Goal: Information Seeking & Learning: Understand process/instructions

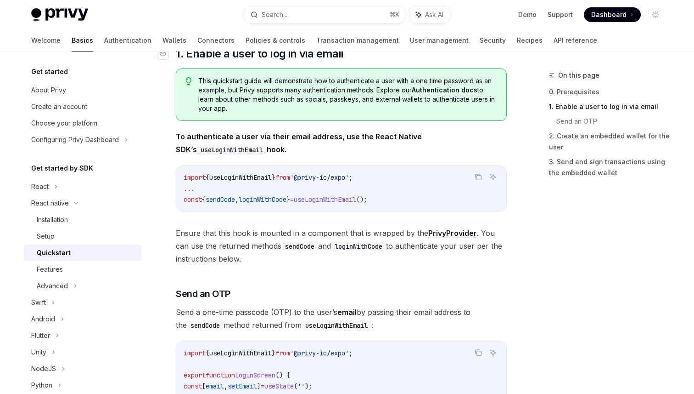
scroll to position [157, 0]
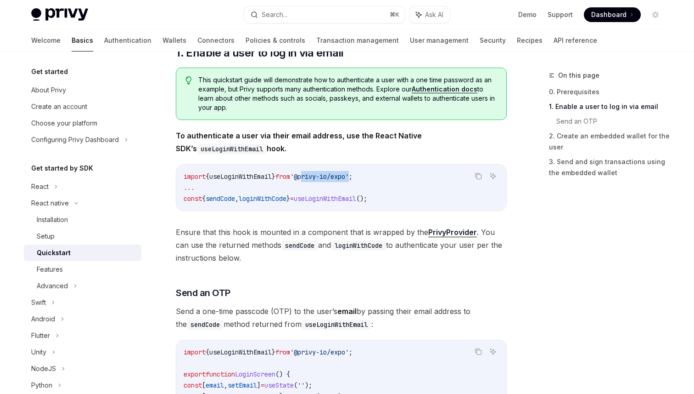
drag, startPoint x: 313, startPoint y: 177, endPoint x: 364, endPoint y: 179, distance: 51.0
click at [349, 179] on span "'@privy-io/expo'" at bounding box center [319, 176] width 59 height 8
copy span "privy-io/expo"
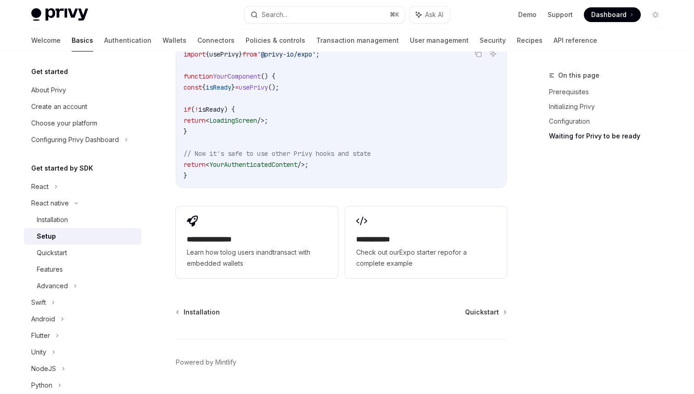
scroll to position [865, 0]
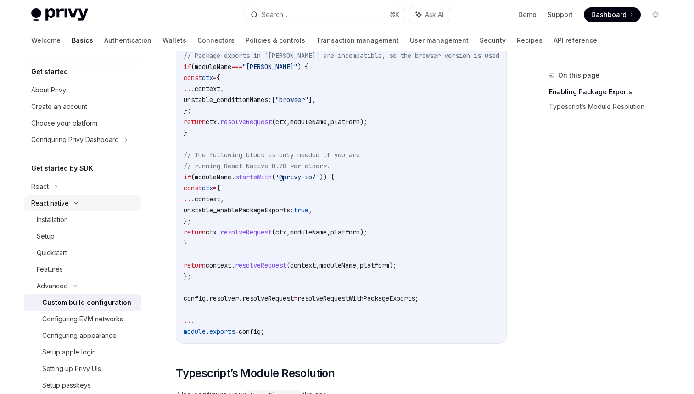
click at [80, 204] on icon at bounding box center [76, 203] width 11 height 4
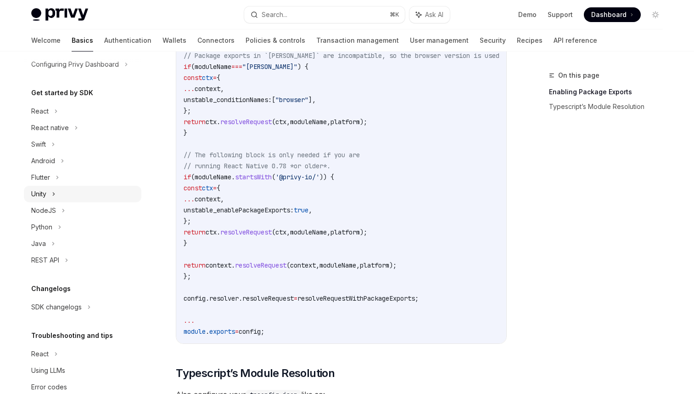
scroll to position [95, 0]
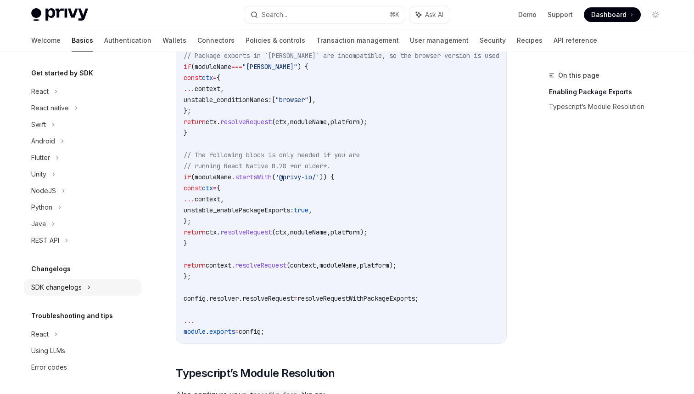
click at [49, 97] on div "SDK changelogs" at bounding box center [39, 91] width 17 height 11
type textarea "*"
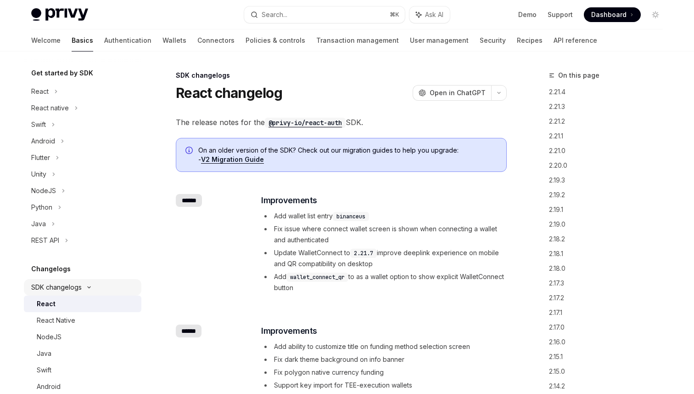
click at [49, 97] on div "SDK changelogs" at bounding box center [39, 91] width 17 height 11
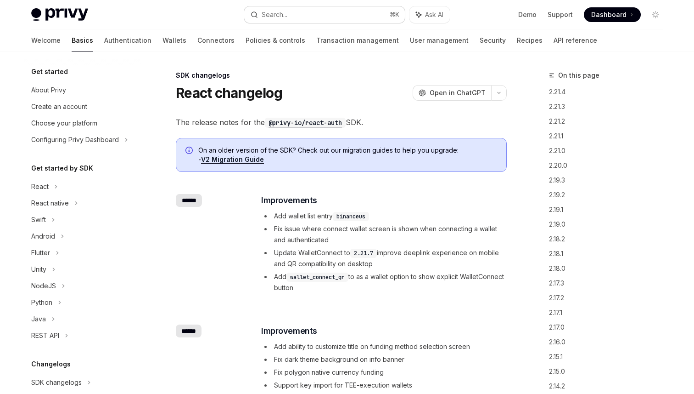
click at [294, 17] on button "Search... ⌘ K" at bounding box center [324, 14] width 161 height 17
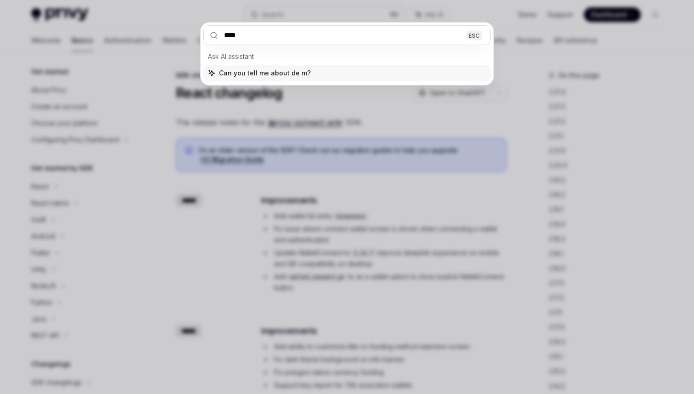
type input "****"
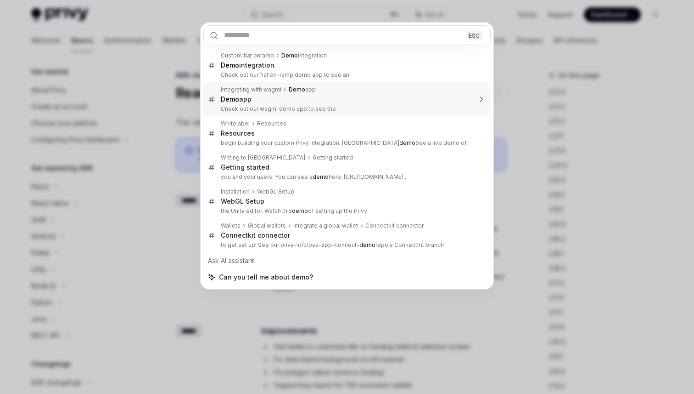
type textarea "*"
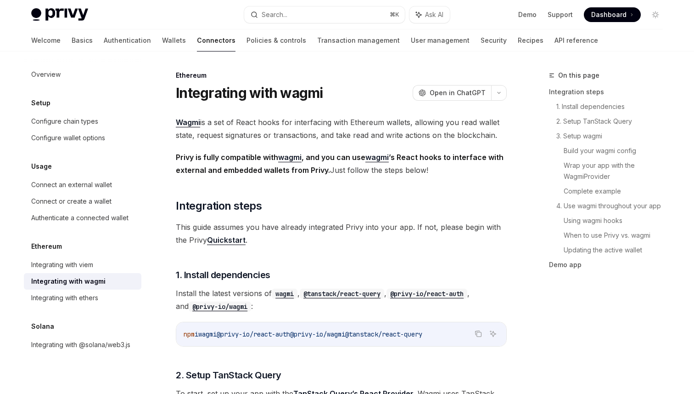
scroll to position [2649, 0]
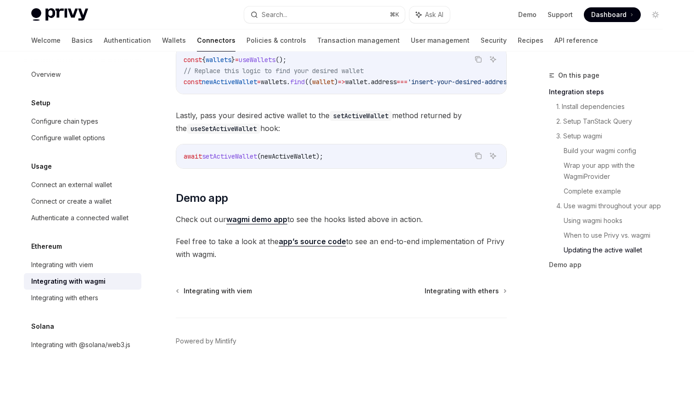
click at [268, 218] on link "wagmi demo app" at bounding box center [256, 219] width 61 height 10
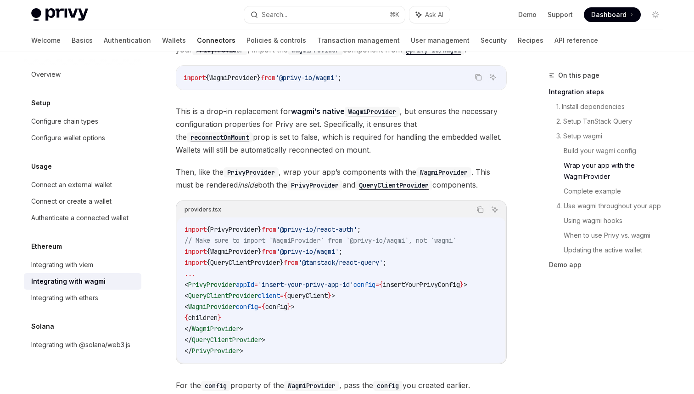
scroll to position [1296, 0]
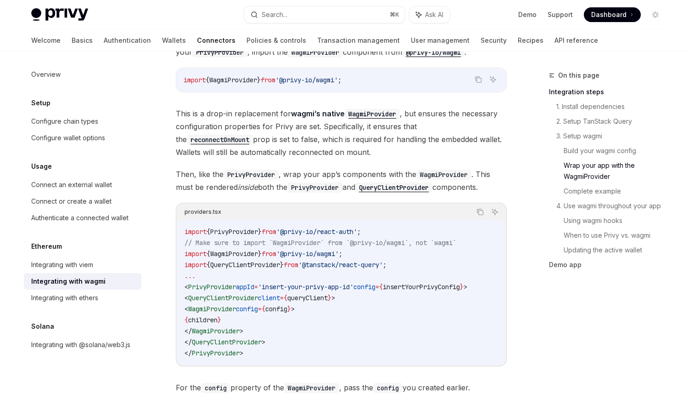
click at [532, 152] on div "On this page Integration steps 1. Install dependencies 2. Setup TanStack Query …" at bounding box center [601, 174] width 140 height 209
click at [529, 14] on link "Demo" at bounding box center [528, 14] width 18 height 9
